Goal: Obtain resource: Download file/media

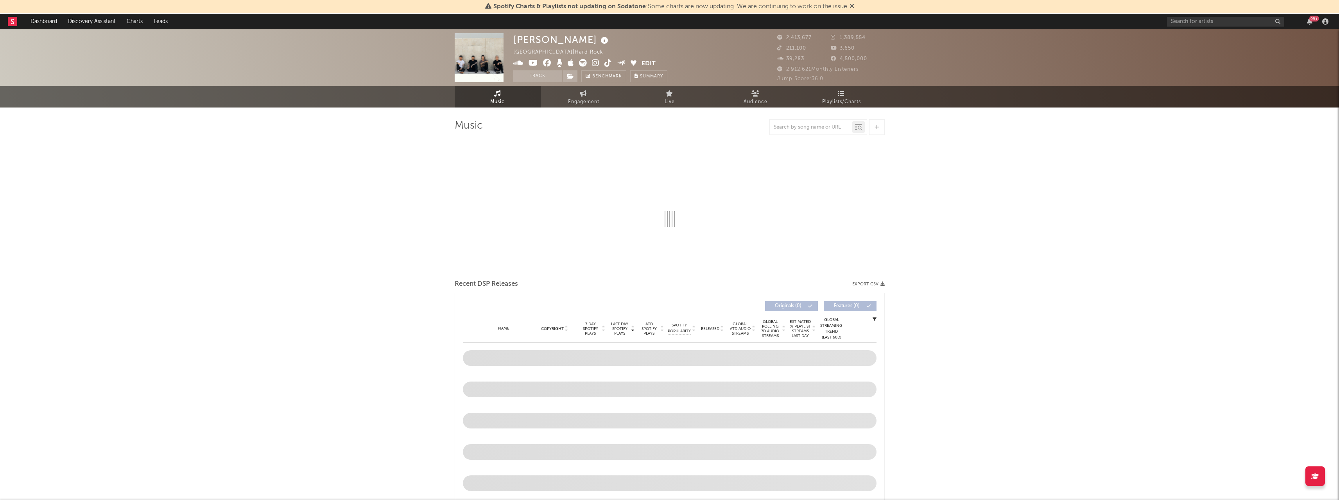
select select "6m"
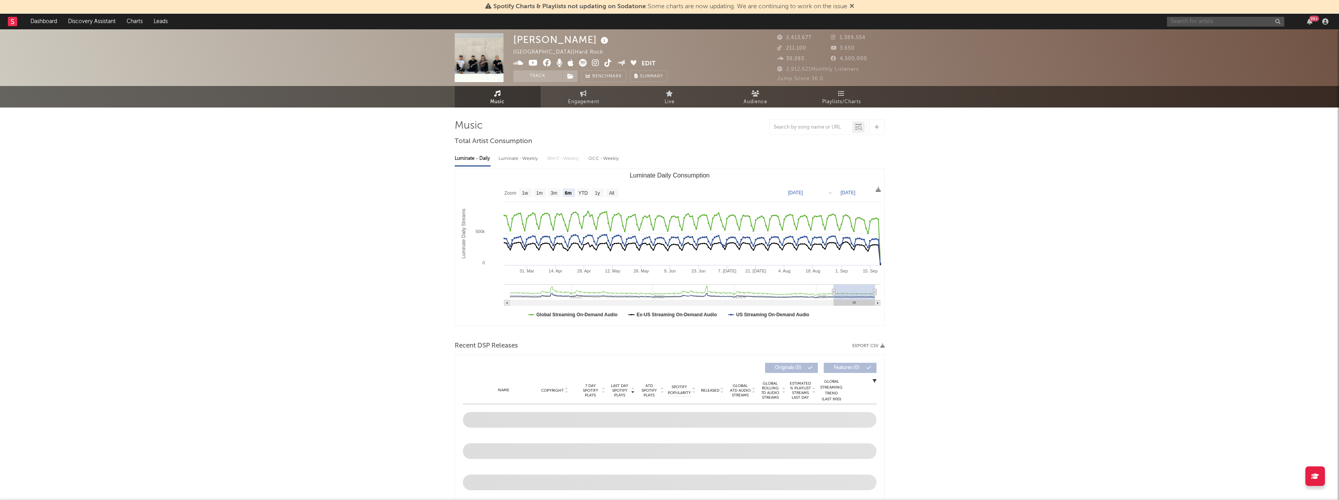
click at [1203, 22] on input "text" at bounding box center [1225, 22] width 117 height 10
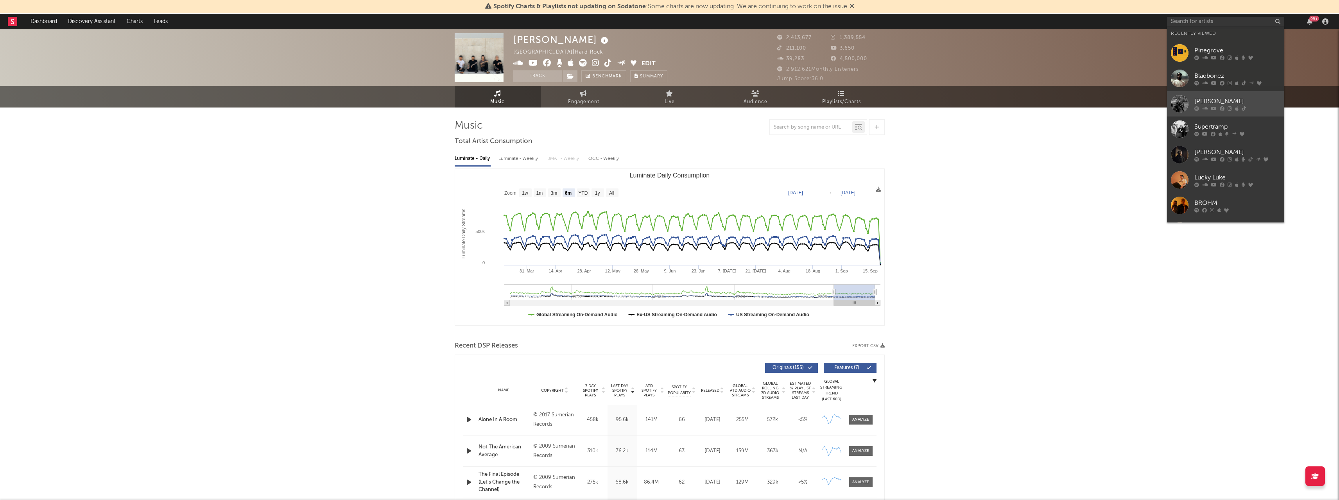
click at [1179, 97] on div at bounding box center [1180, 104] width 18 height 18
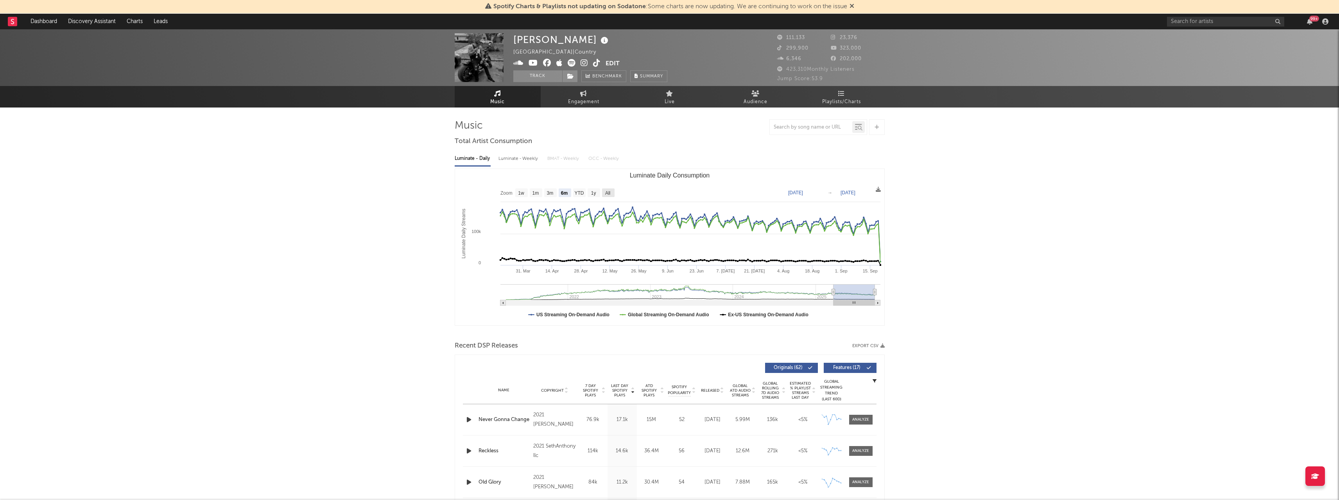
click at [608, 192] on text "All" at bounding box center [607, 192] width 5 height 5
select select "All"
type input "[DATE]"
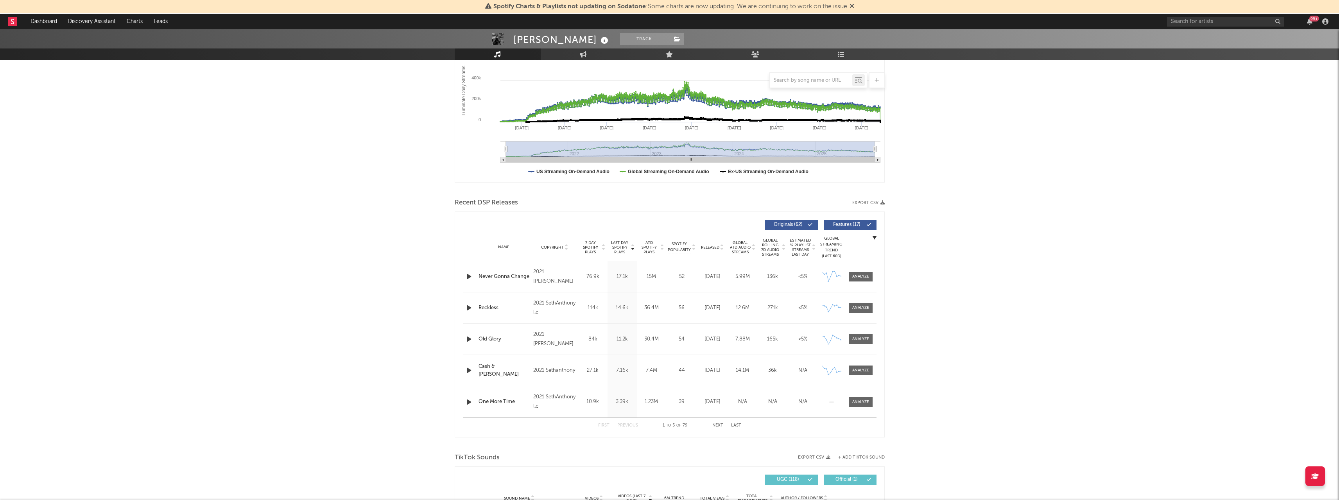
scroll to position [196, 0]
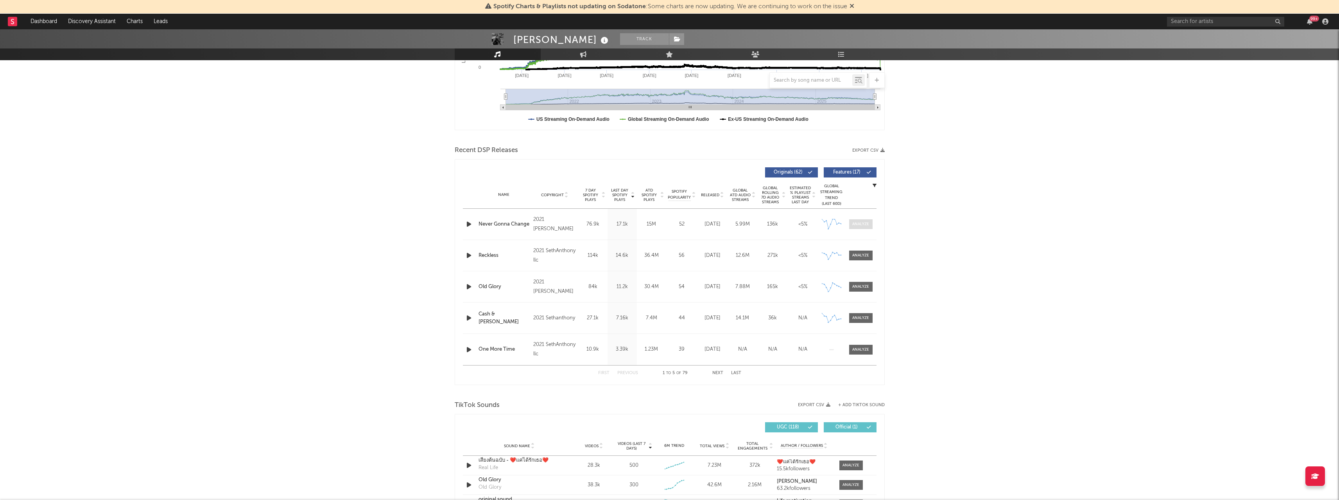
click at [862, 226] on div at bounding box center [861, 224] width 17 height 6
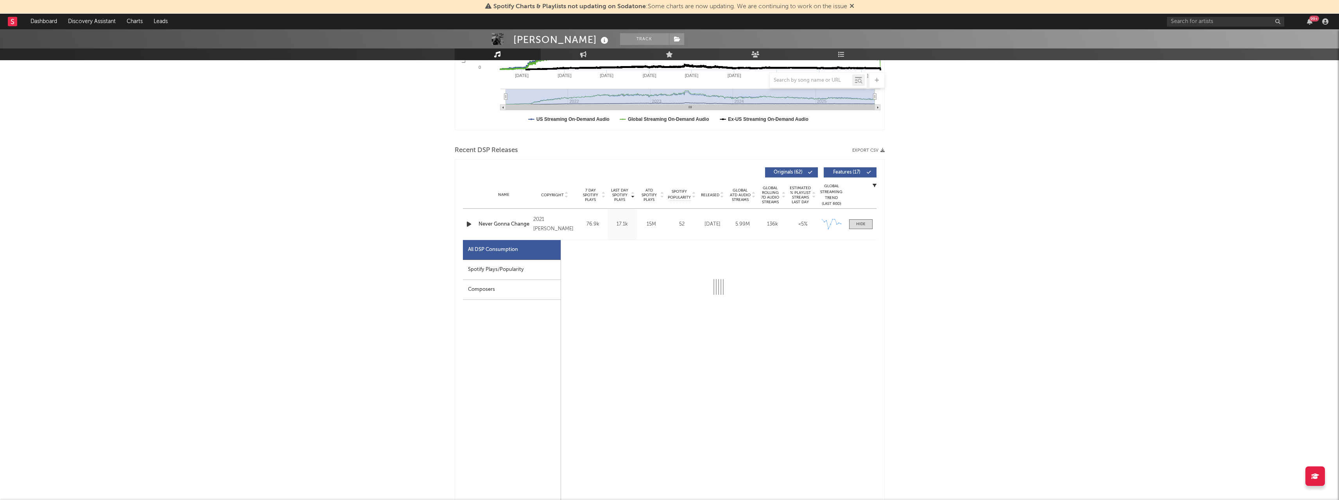
select select "6m"
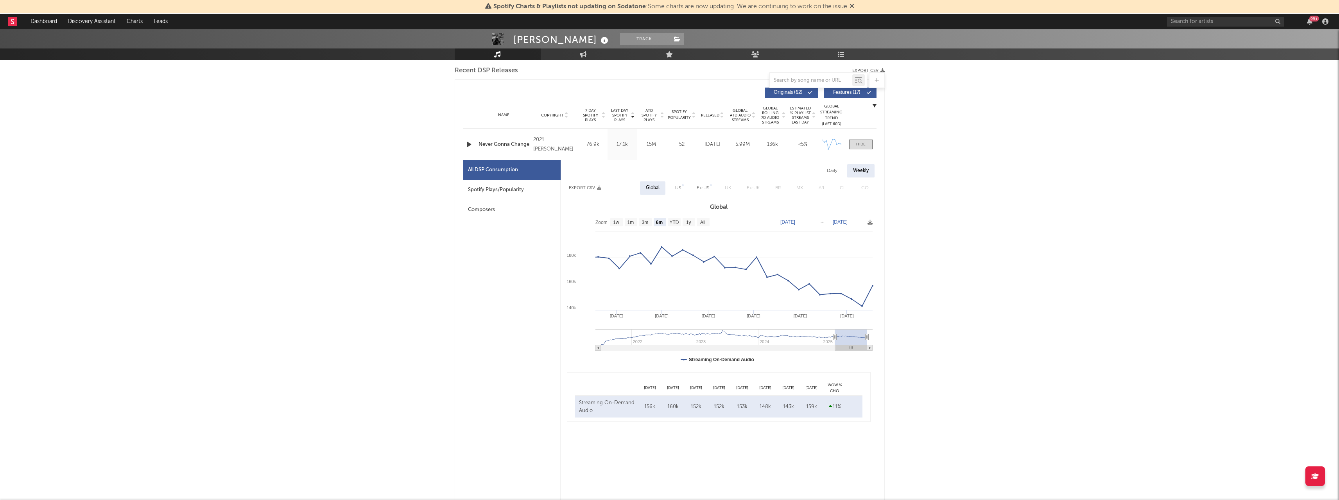
scroll to position [313, 0]
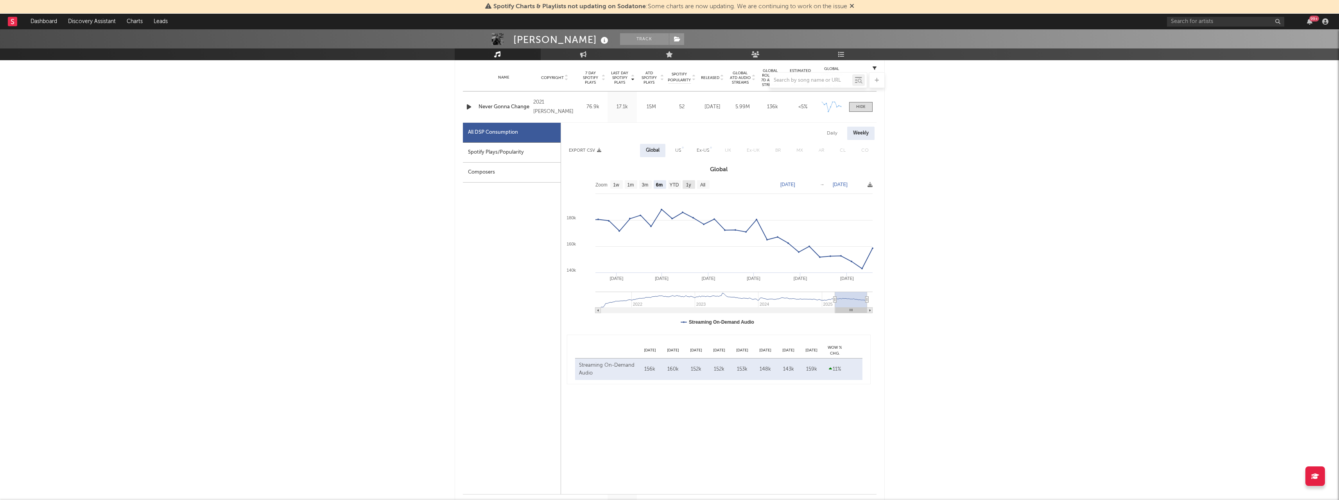
click at [686, 185] on text "1y" at bounding box center [688, 184] width 5 height 5
select select "1y"
click at [702, 188] on text "All" at bounding box center [702, 184] width 5 height 5
select select "All"
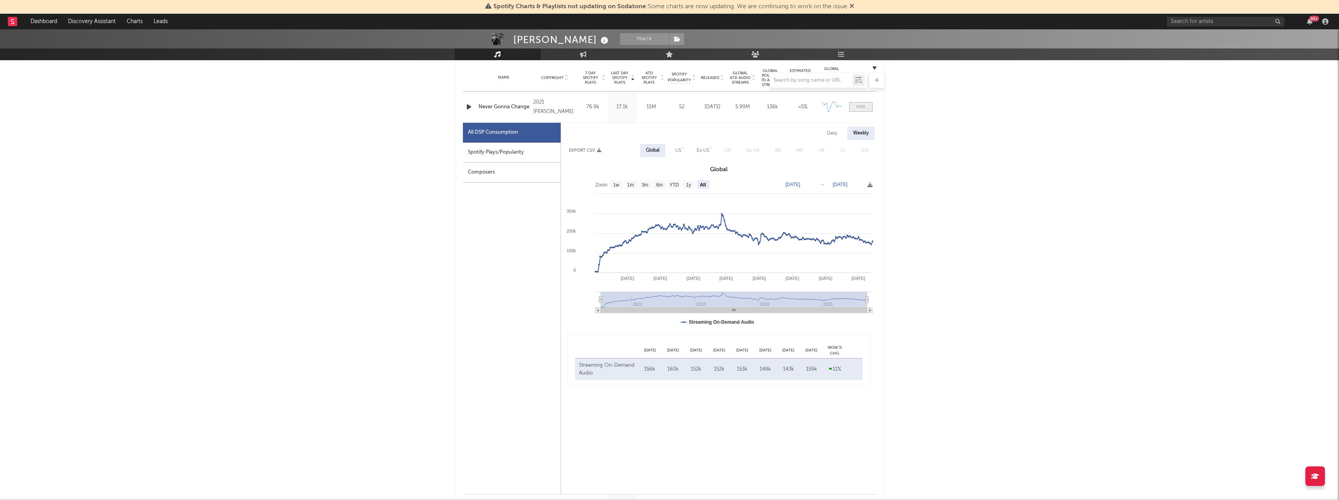
click at [864, 108] on div at bounding box center [860, 107] width 9 height 6
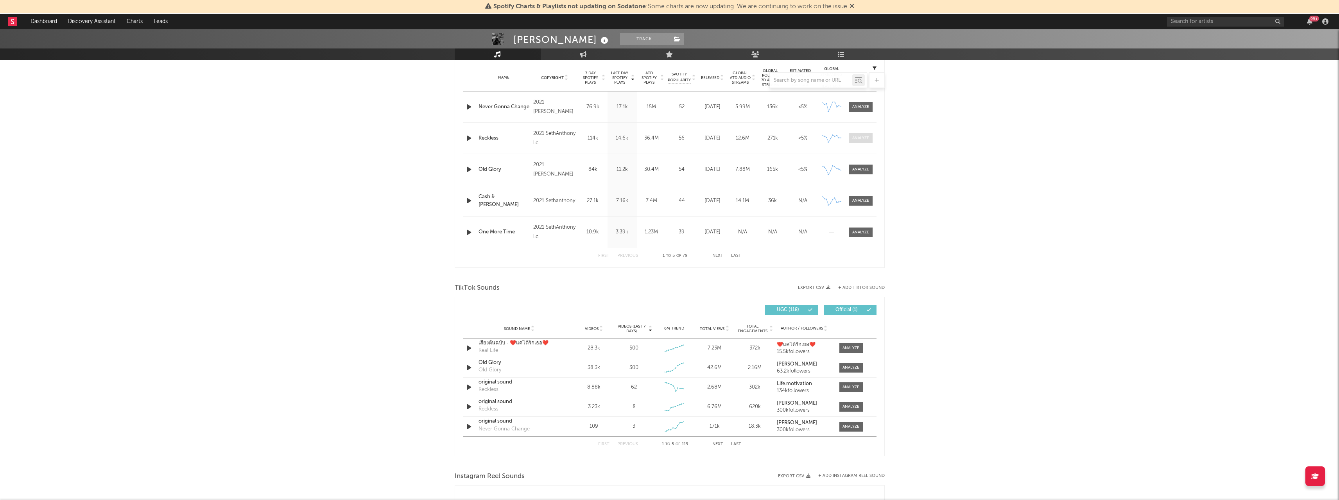
click at [864, 140] on div at bounding box center [861, 138] width 17 height 6
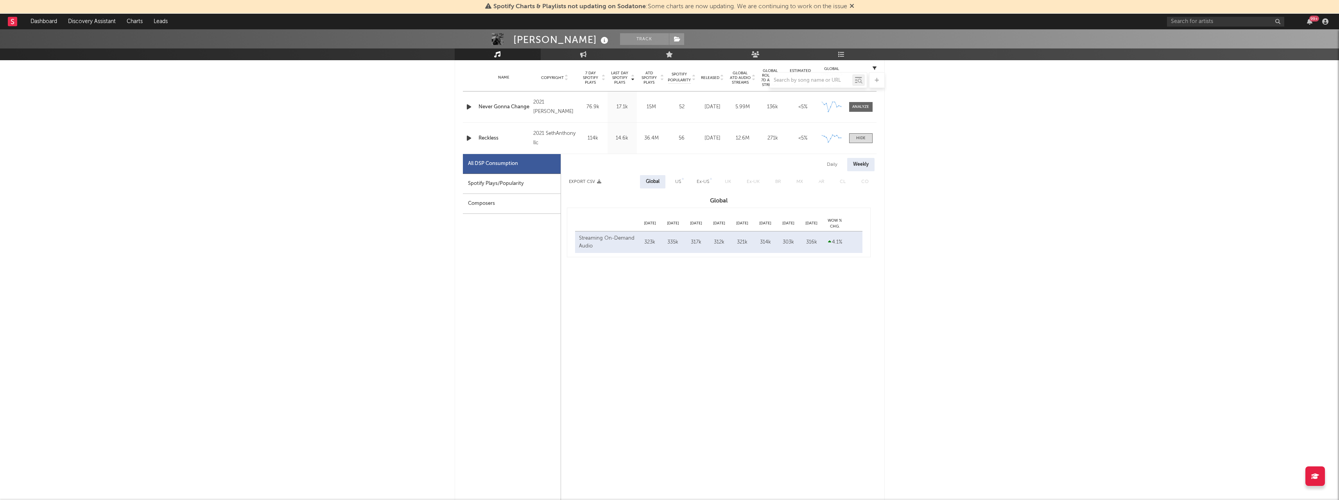
select select "6m"
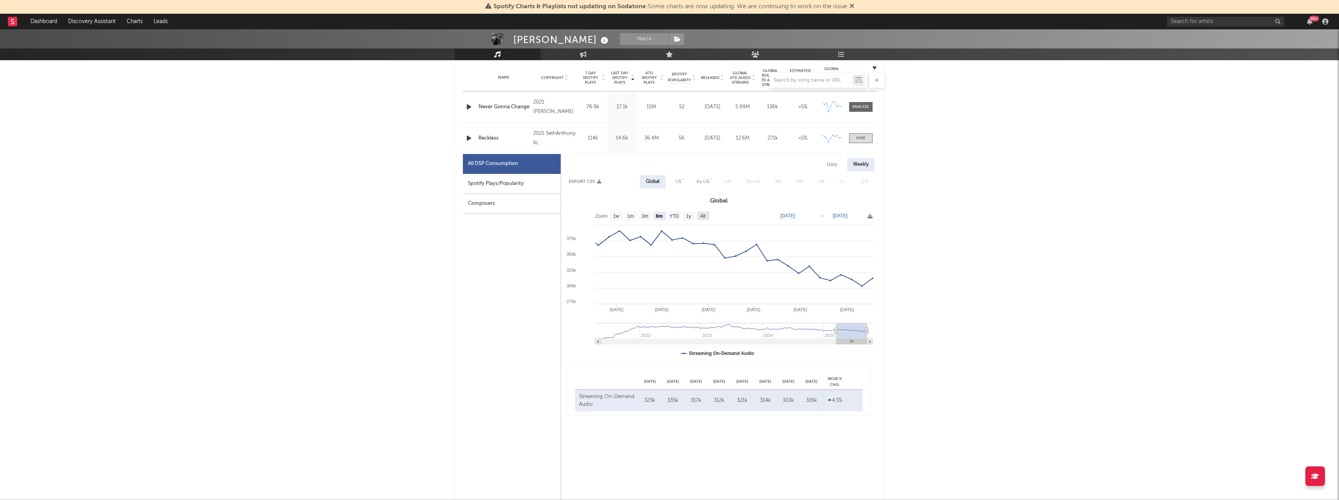
click at [707, 216] on rect at bounding box center [703, 216] width 13 height 9
select select "All"
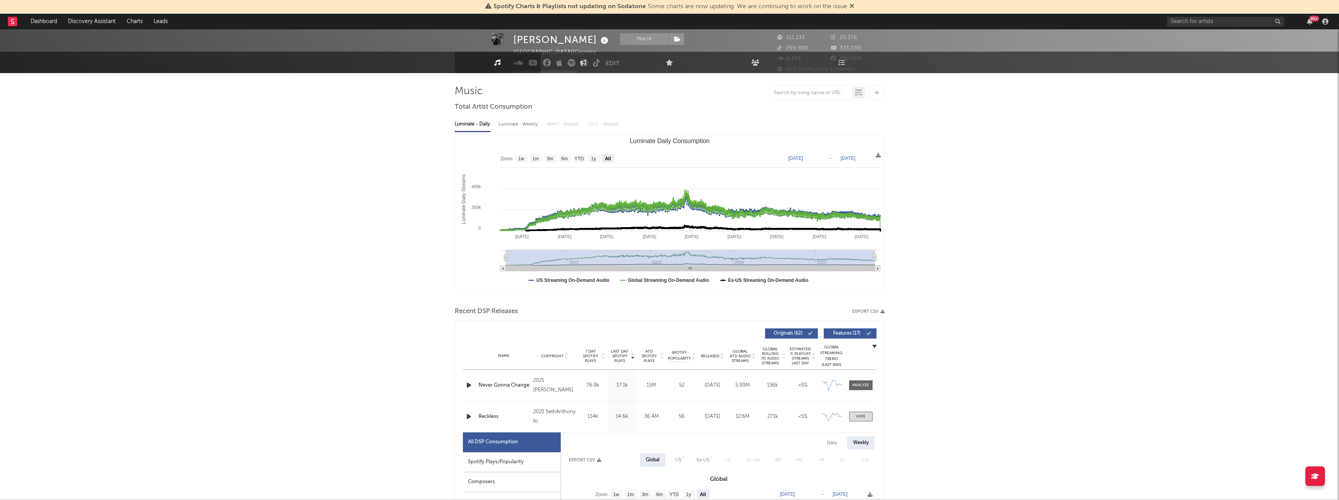
scroll to position [0, 0]
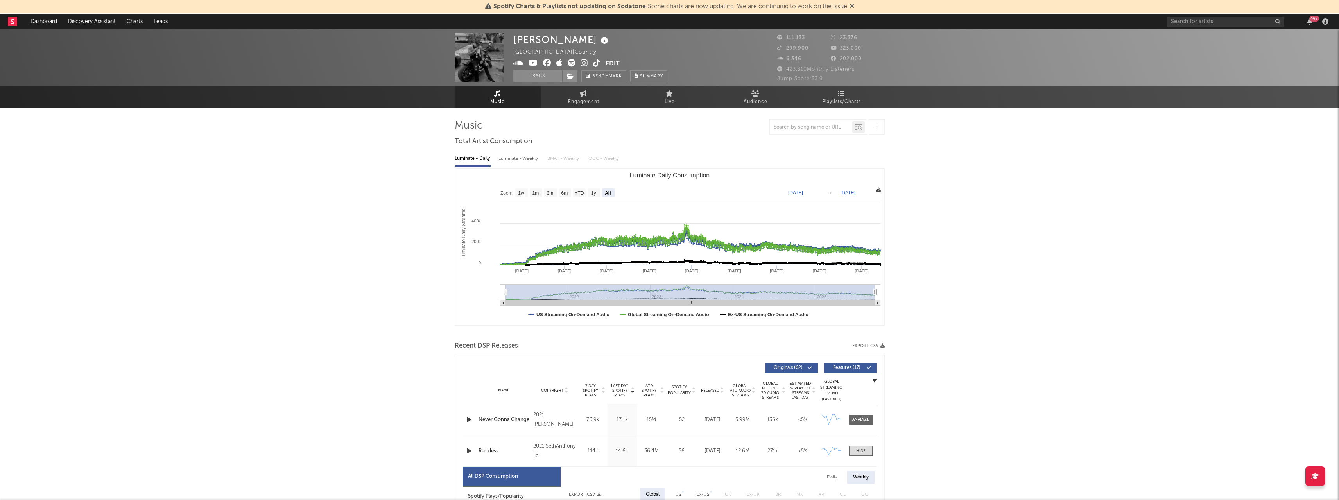
click at [876, 190] on icon at bounding box center [878, 189] width 5 height 5
click at [860, 196] on span "Download as CSV" at bounding box center [838, 198] width 78 height 13
click at [525, 160] on div "Luminate - Weekly" at bounding box center [519, 158] width 41 height 13
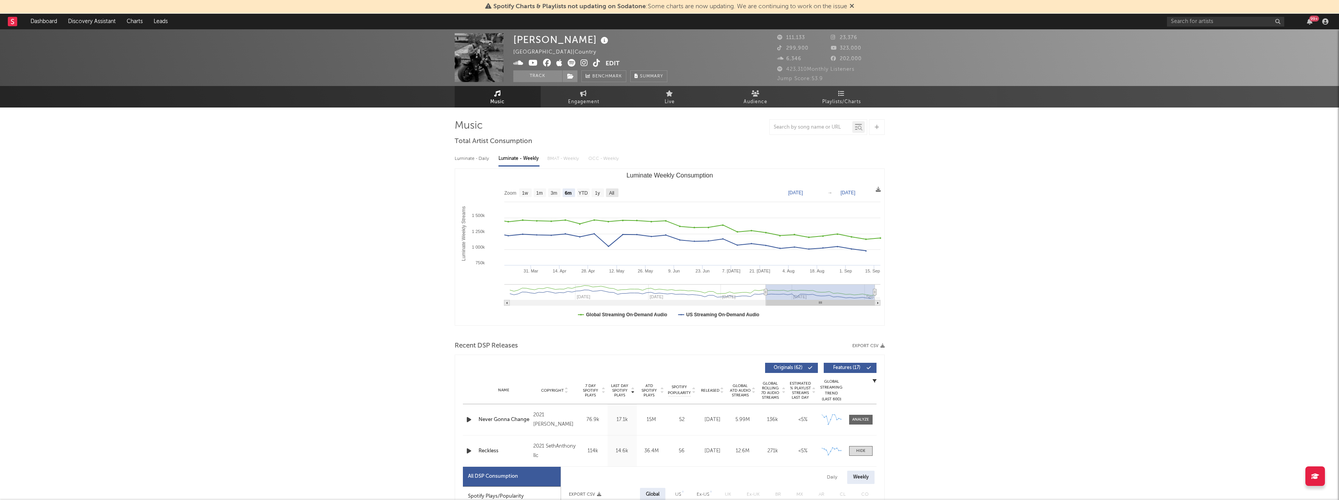
click at [614, 192] on text "All" at bounding box center [611, 192] width 5 height 5
select select "All"
type input "[DATE]"
click at [878, 189] on icon at bounding box center [878, 189] width 5 height 5
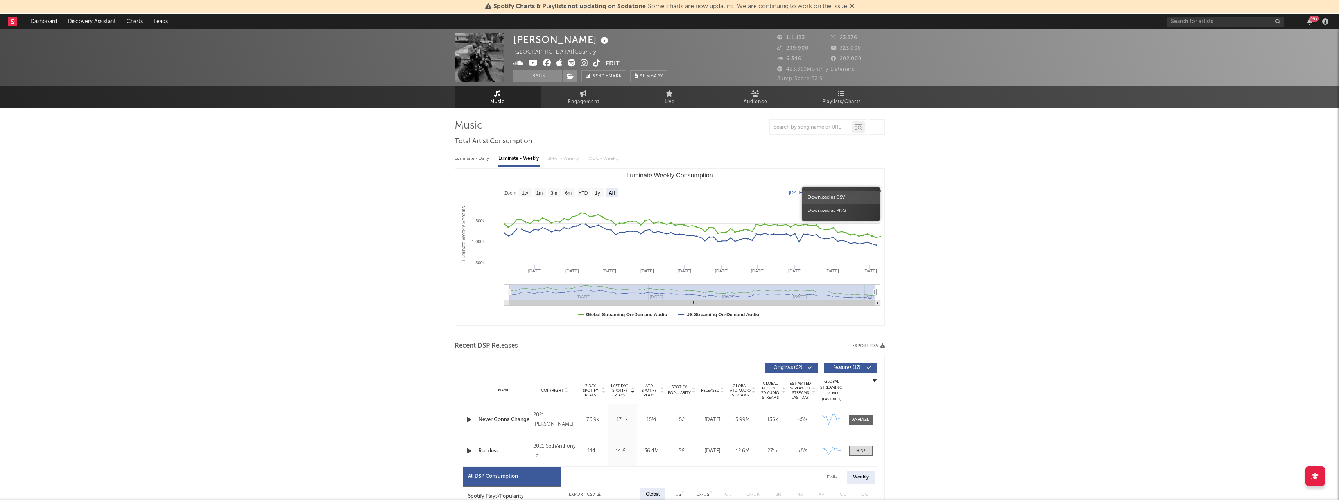
click at [828, 197] on span "Download as CSV" at bounding box center [841, 197] width 78 height 13
